Goal: Task Accomplishment & Management: Use online tool/utility

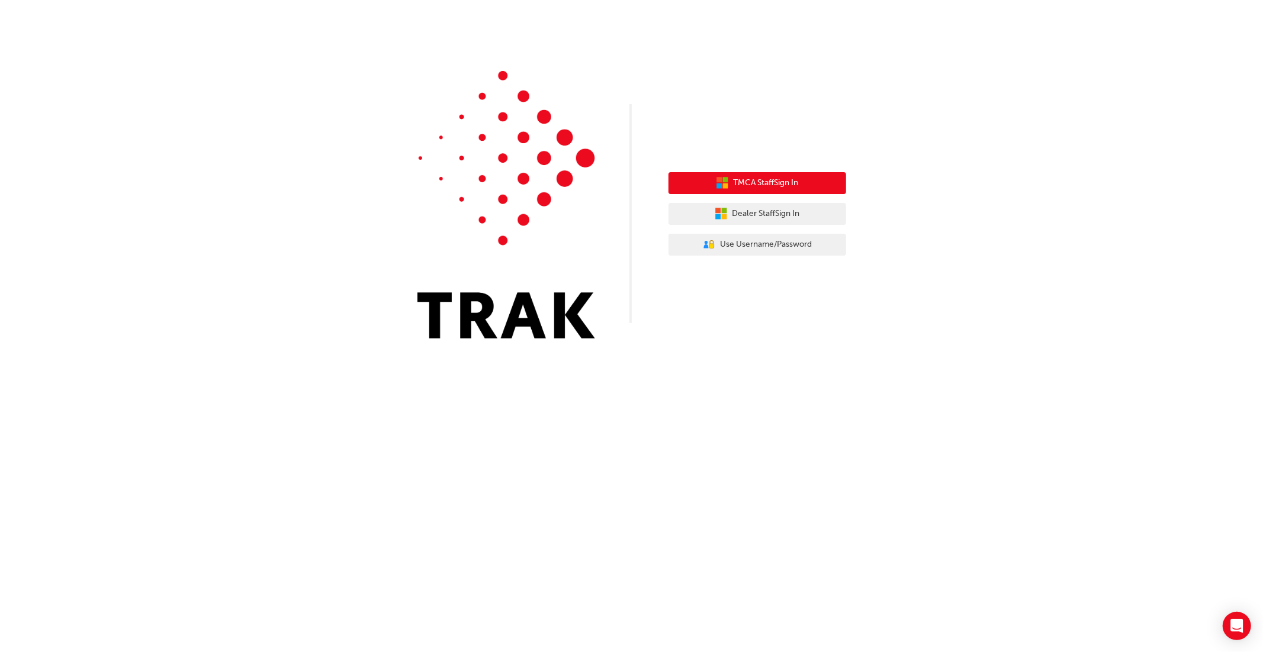
click at [755, 178] on span "TMCA Staff Sign In" at bounding box center [765, 182] width 65 height 9
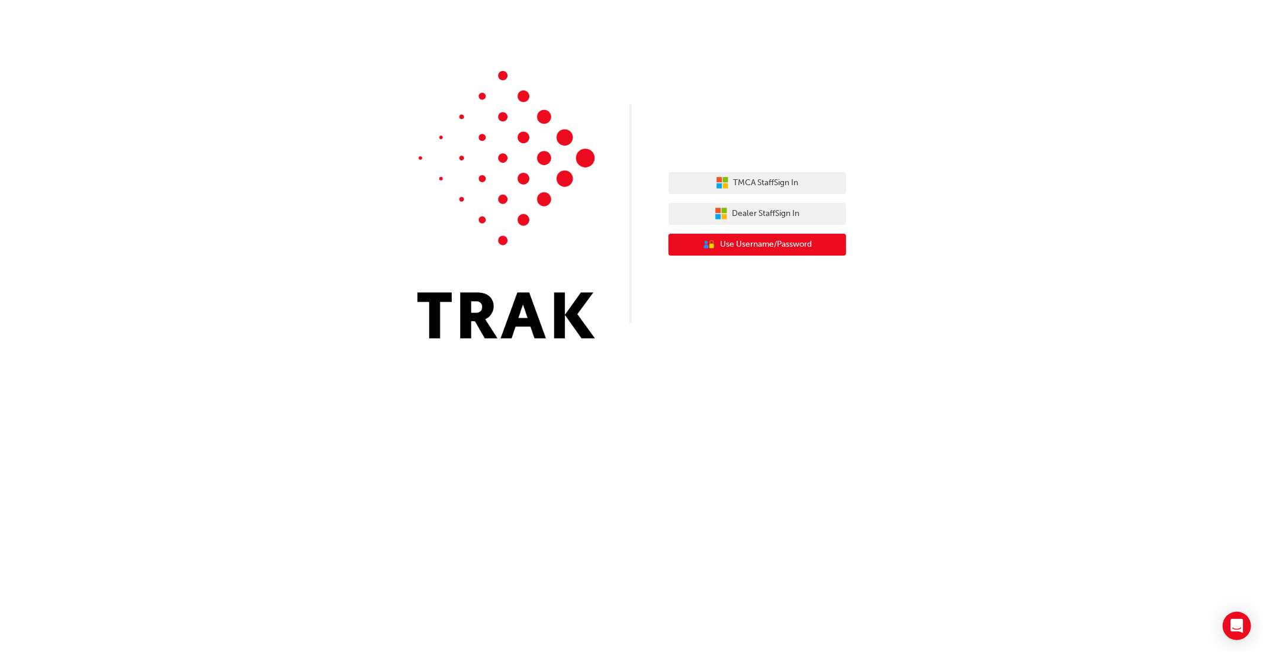
click at [753, 249] on span "Use Username/Password" at bounding box center [766, 244] width 92 height 9
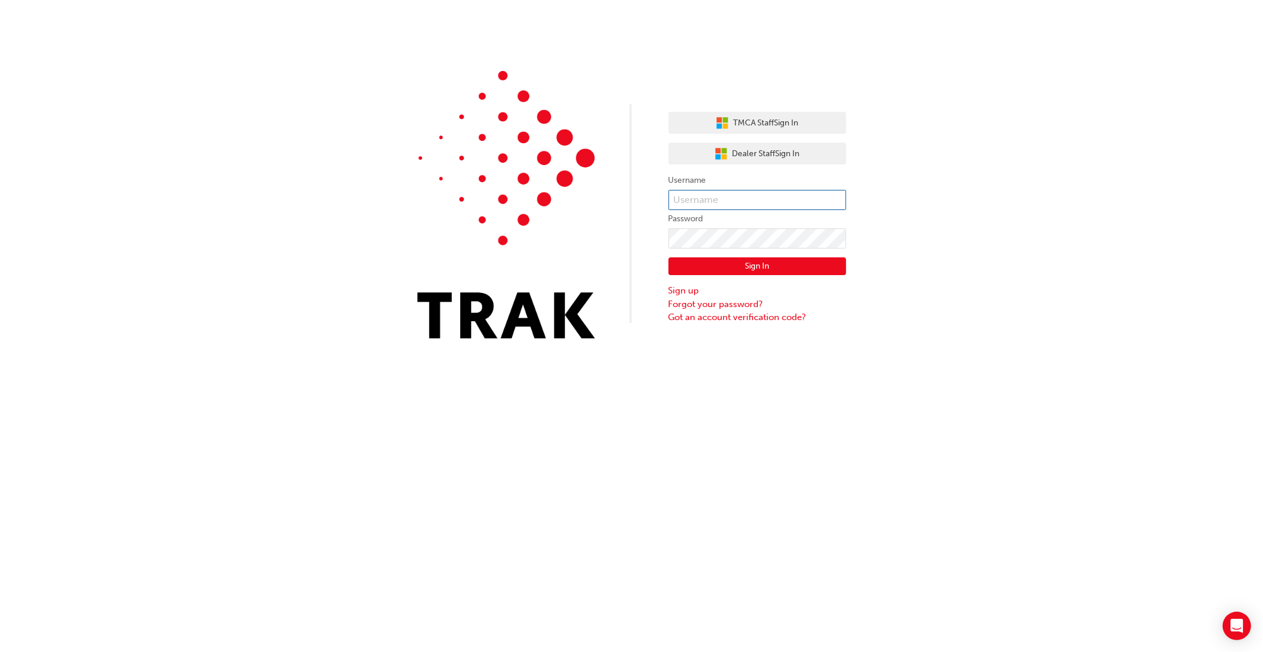
click at [730, 201] on input "text" at bounding box center [757, 200] width 178 height 20
type input "bf.[PERSON_NAME].[PERSON_NAME]"
click at [753, 263] on button "Sign In" at bounding box center [757, 266] width 178 height 18
